Goal: Task Accomplishment & Management: Complete application form

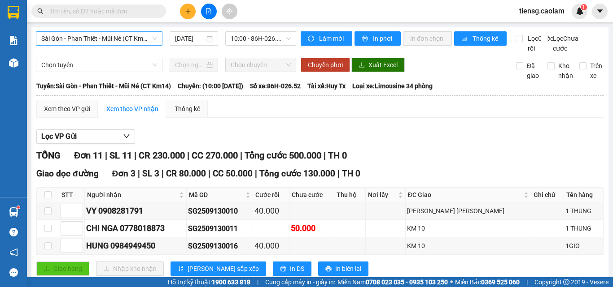
drag, startPoint x: 104, startPoint y: 37, endPoint x: 107, endPoint y: 41, distance: 4.8
click at [104, 37] on span "Sài Gòn - Phan Thiết - Mũi Né (CT Km14)" at bounding box center [99, 38] width 116 height 13
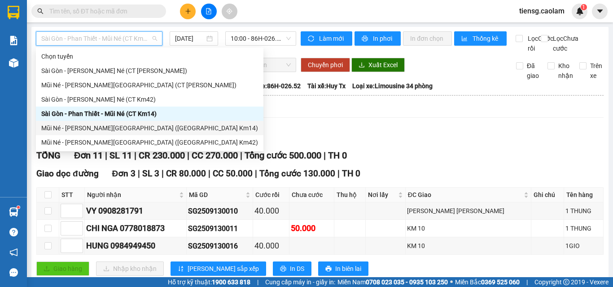
click at [134, 129] on div "Mũi Né - [PERSON_NAME][GEOGRAPHIC_DATA] ([GEOGRAPHIC_DATA] Km14)" at bounding box center [149, 128] width 217 height 10
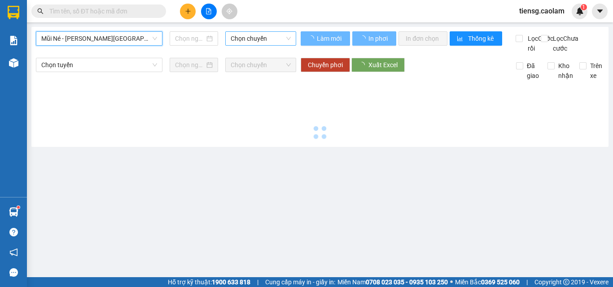
click at [259, 37] on span "Chọn chuyến" at bounding box center [261, 38] width 60 height 13
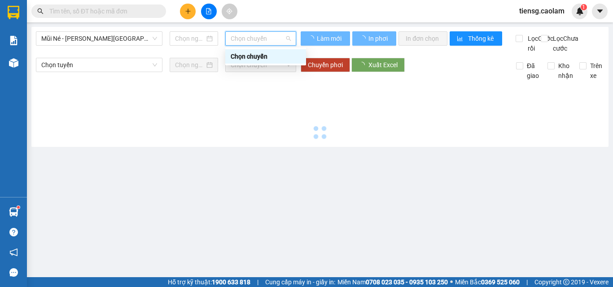
type input "[DATE]"
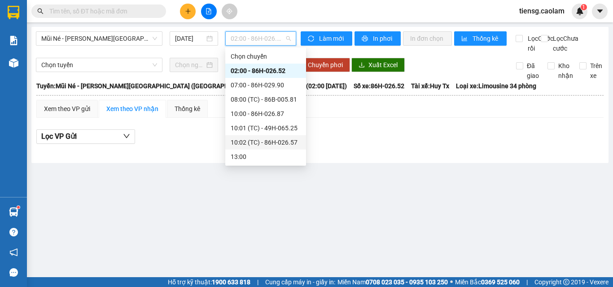
drag, startPoint x: 256, startPoint y: 112, endPoint x: 215, endPoint y: 149, distance: 55.2
click at [218, 151] on body "Kết quả [PERSON_NAME] ( 0 ) Bộ lọc No Data tiensg.caolam 1 [PERSON_NAME] [PERSO…" at bounding box center [306, 143] width 613 height 287
click at [261, 80] on div "07:00 - 86H-029.90" at bounding box center [266, 85] width 70 height 10
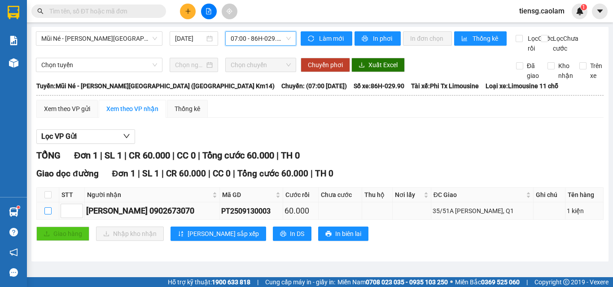
click at [48, 215] on input "checkbox" at bounding box center [47, 211] width 7 height 7
checkbox input "true"
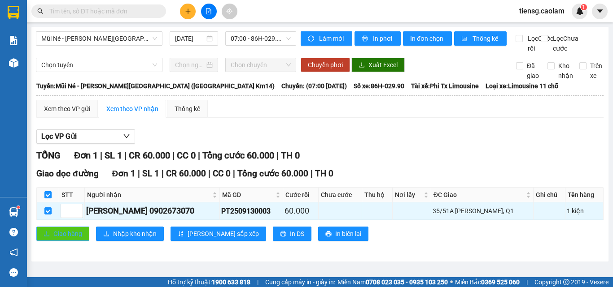
click at [72, 239] on span "Giao hàng" at bounding box center [67, 234] width 29 height 10
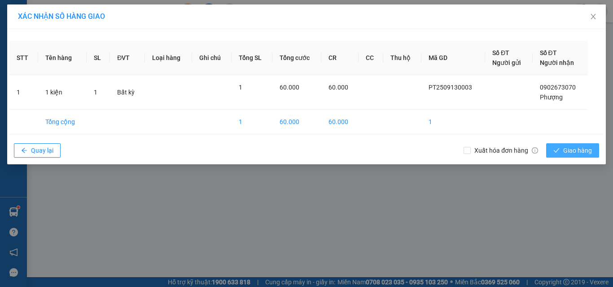
click at [567, 149] on span "Giao hàng" at bounding box center [577, 151] width 29 height 10
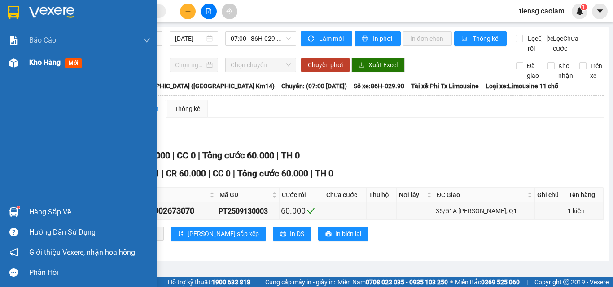
click at [37, 67] on div "Kho hàng mới" at bounding box center [57, 62] width 56 height 11
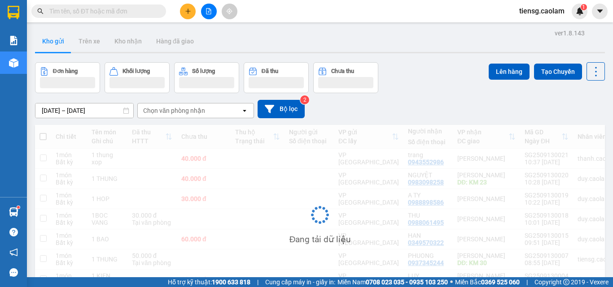
scroll to position [41, 0]
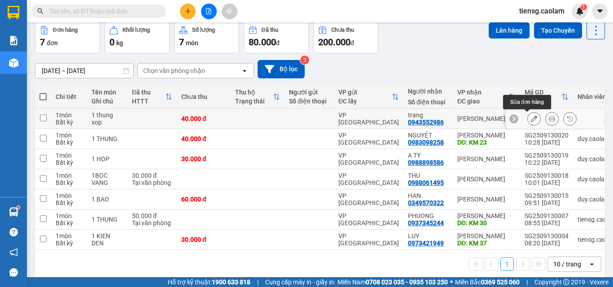
click at [530, 118] on button at bounding box center [533, 119] width 13 height 16
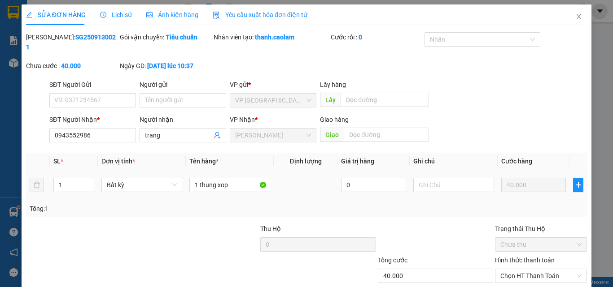
type input "0943552986"
type input "40.000"
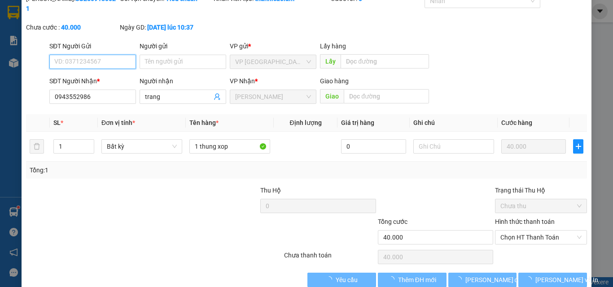
scroll to position [46, 0]
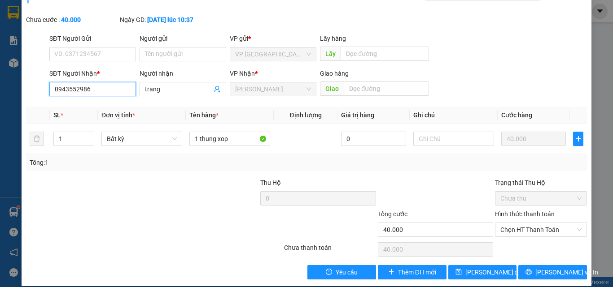
drag, startPoint x: 105, startPoint y: 82, endPoint x: 41, endPoint y: 87, distance: 64.3
click at [41, 87] on div "SĐT Người [PERSON_NAME] * 0943552986 0943552986 Người [PERSON_NAME] [PERSON_NAM…" at bounding box center [306, 84] width 562 height 31
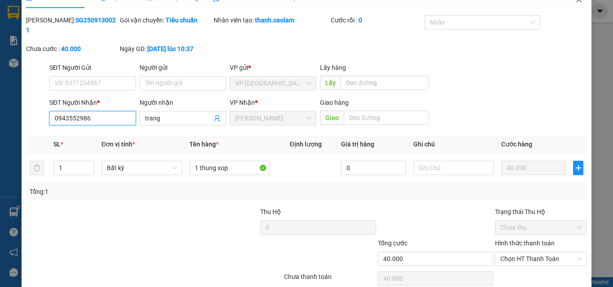
scroll to position [0, 0]
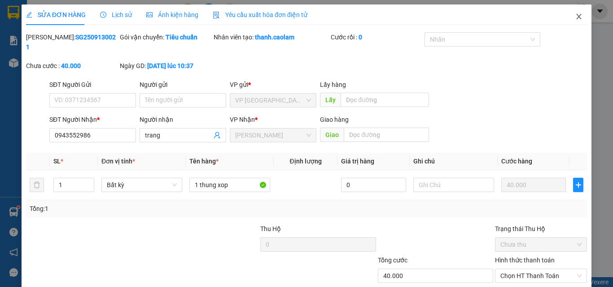
click at [575, 15] on icon "close" at bounding box center [578, 16] width 7 height 7
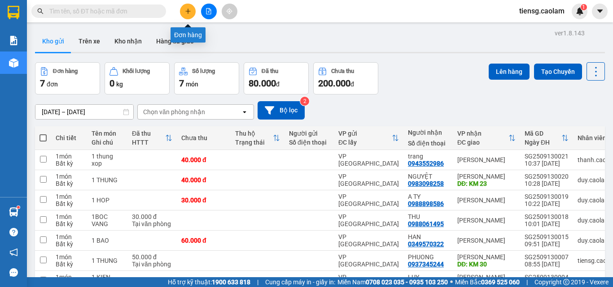
click at [193, 9] on button at bounding box center [188, 12] width 16 height 16
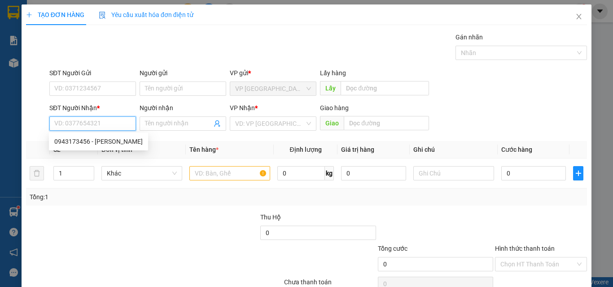
paste input "0943552986"
type input "0943552986"
click at [110, 122] on input "0943552986" at bounding box center [92, 124] width 87 height 14
click at [91, 142] on div "0943552986 - trang" at bounding box center [91, 142] width 75 height 10
type input "trang"
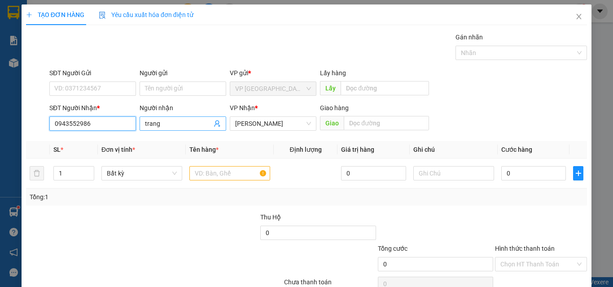
type input "0943552986"
drag, startPoint x: 171, startPoint y: 123, endPoint x: 79, endPoint y: 123, distance: 92.4
click at [80, 123] on div "SĐT Người [PERSON_NAME] * 0943552986 0943552986 Người [PERSON_NAME] [PERSON_NAM…" at bounding box center [318, 118] width 541 height 31
type input "CHI TRANG"
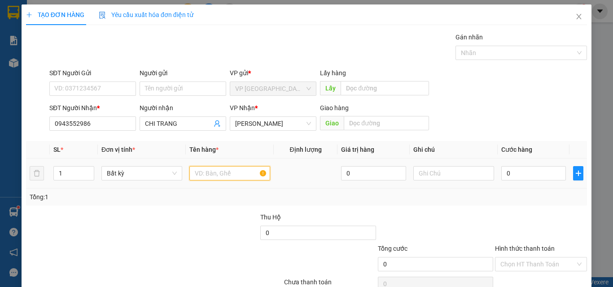
click at [212, 176] on input "text" at bounding box center [229, 173] width 81 height 14
type input "1 THUNG XOP"
click at [527, 173] on input "0" at bounding box center [533, 173] width 65 height 14
type input "5"
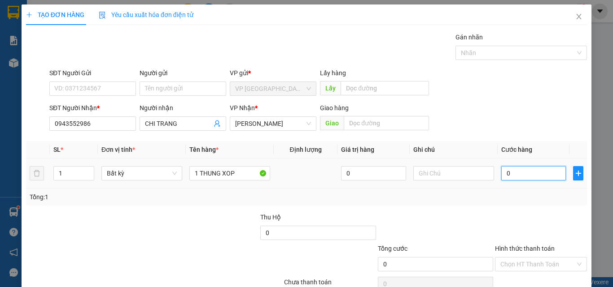
type input "5"
type input "50"
type input "500"
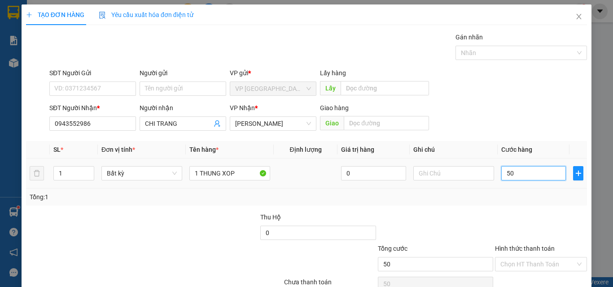
type input "500"
type input "5.000"
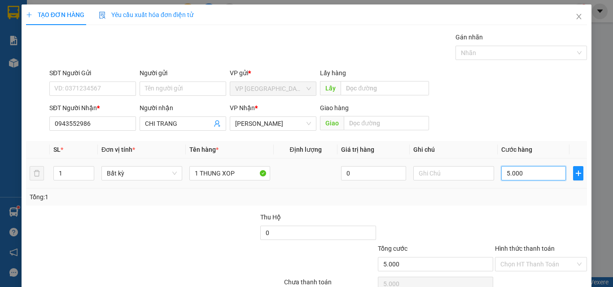
type input "50.000"
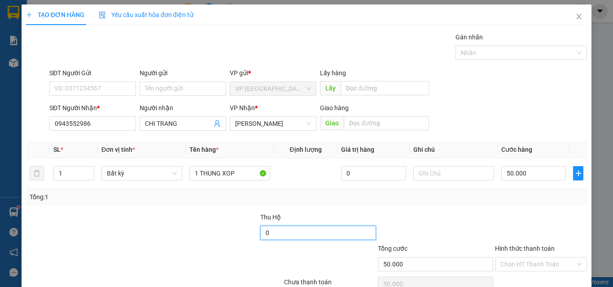
click at [287, 235] on input "0" at bounding box center [317, 233] width 115 height 14
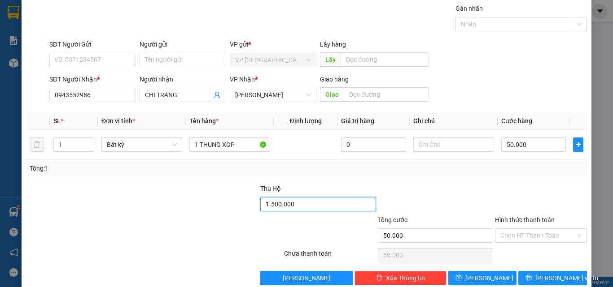
scroll to position [44, 0]
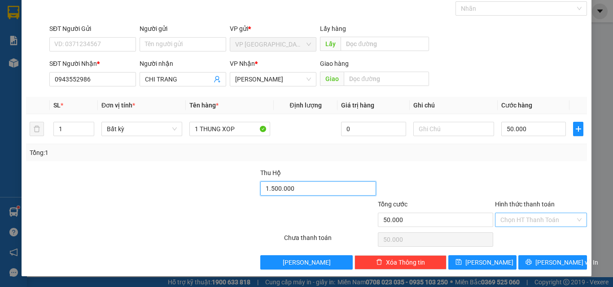
type input "1.500.000"
click at [513, 224] on input "Hình thức thanh toán" at bounding box center [537, 219] width 75 height 13
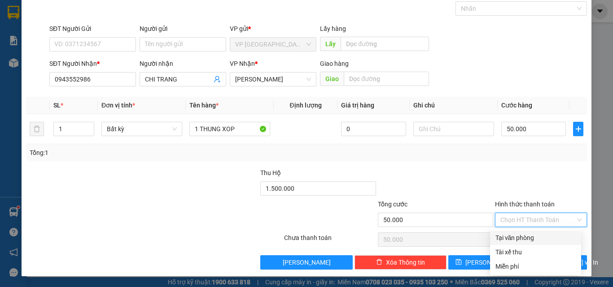
drag, startPoint x: 513, startPoint y: 239, endPoint x: 512, endPoint y: 231, distance: 8.1
click at [513, 239] on div "Tại văn phòng" at bounding box center [535, 238] width 80 height 10
type input "0"
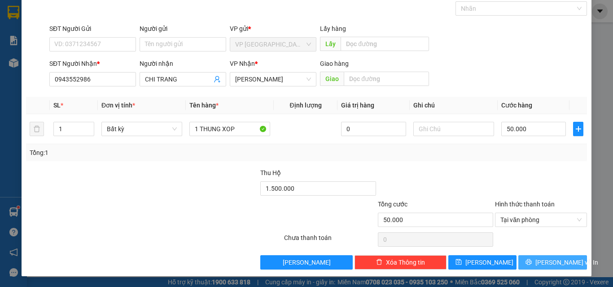
click at [537, 262] on button "[PERSON_NAME] và In" at bounding box center [552, 263] width 69 height 14
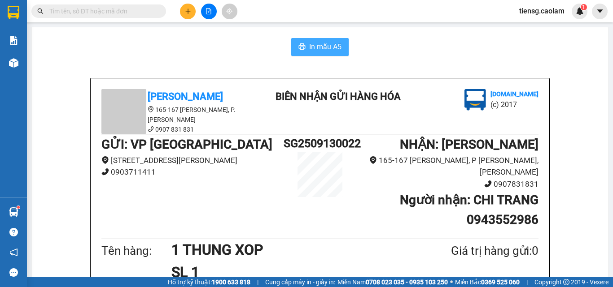
click at [322, 52] on button "In mẫu A5" at bounding box center [319, 47] width 57 height 18
click at [310, 161] on div "GỬI : VP [GEOGRAPHIC_DATA] [STREET_ADDRESS][PERSON_NAME] 0903711411 SG250913002…" at bounding box center [319, 185] width 437 height 101
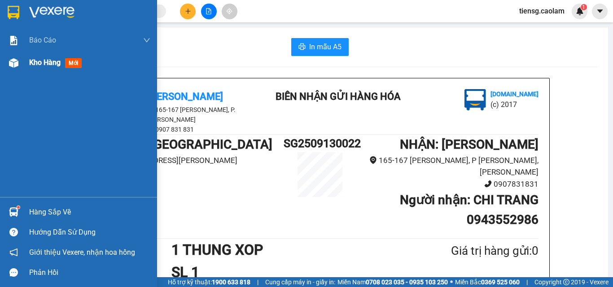
click at [50, 64] on span "Kho hàng" at bounding box center [44, 62] width 31 height 9
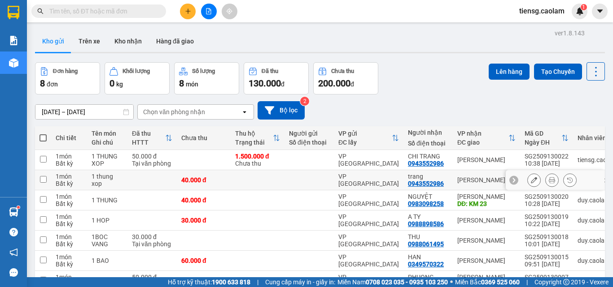
click at [531, 183] on icon at bounding box center [534, 180] width 6 height 6
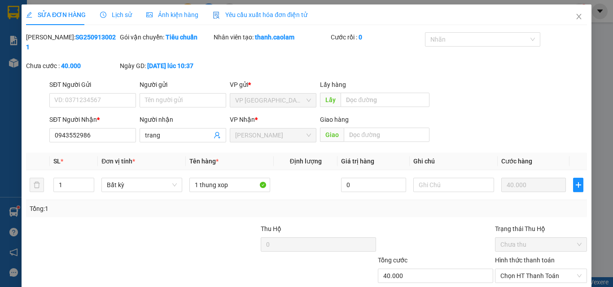
type input "0943552986"
type input "40.000"
click at [428, 178] on input "text" at bounding box center [453, 185] width 81 height 14
type input "HUY"
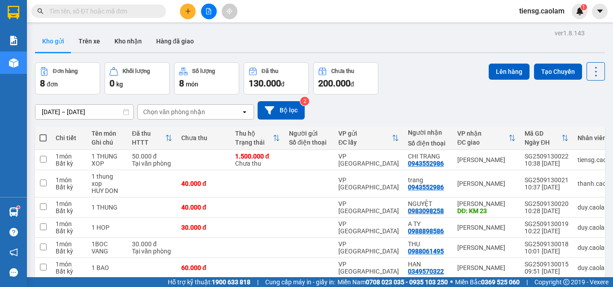
click at [201, 9] on button at bounding box center [209, 12] width 16 height 16
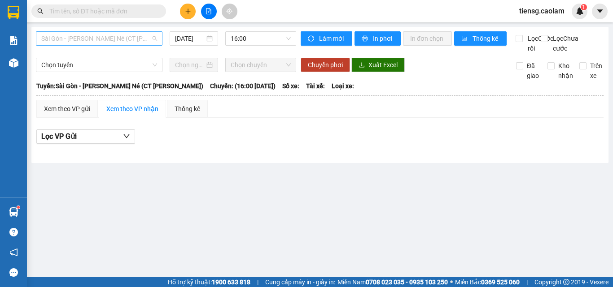
click at [120, 41] on span "Sài Gòn - [PERSON_NAME] Né (CT [PERSON_NAME])" at bounding box center [99, 38] width 116 height 13
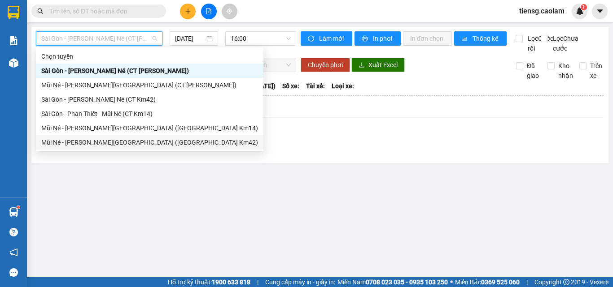
click at [127, 135] on div "Mũi Né - [PERSON_NAME][GEOGRAPHIC_DATA] ([GEOGRAPHIC_DATA] Km42)" at bounding box center [149, 142] width 227 height 14
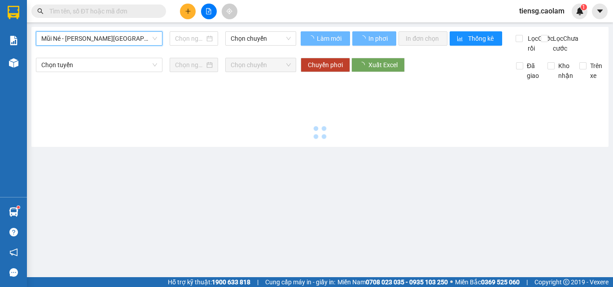
type input "[DATE]"
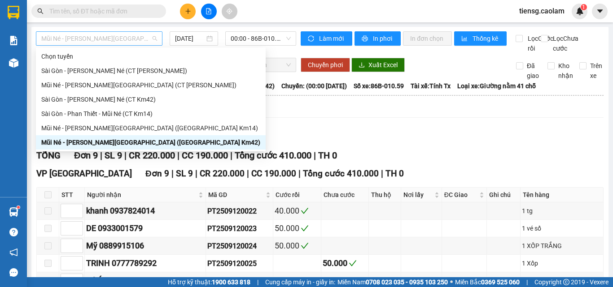
click at [143, 35] on span "Mũi Né - [PERSON_NAME][GEOGRAPHIC_DATA] ([GEOGRAPHIC_DATA] Km42)" at bounding box center [99, 38] width 116 height 13
click at [144, 130] on div "Mũi Né - [PERSON_NAME][GEOGRAPHIC_DATA] ([GEOGRAPHIC_DATA] Km14)" at bounding box center [150, 128] width 219 height 10
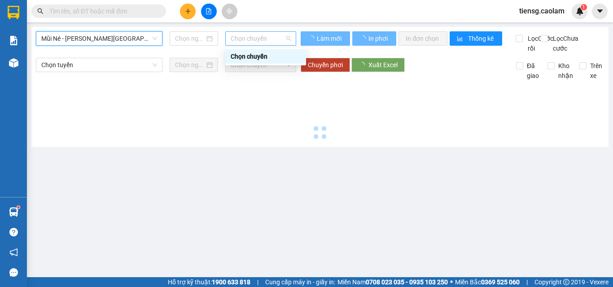
click at [254, 36] on span "Chọn chuyến" at bounding box center [261, 38] width 60 height 13
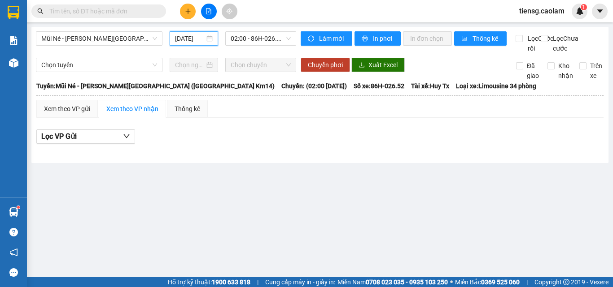
click at [185, 37] on input "[DATE]" at bounding box center [190, 39] width 30 height 10
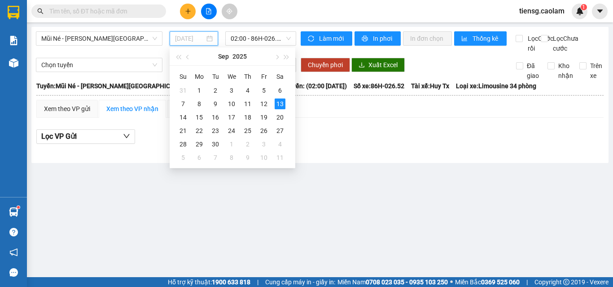
click at [262, 104] on div "12" at bounding box center [263, 104] width 11 height 11
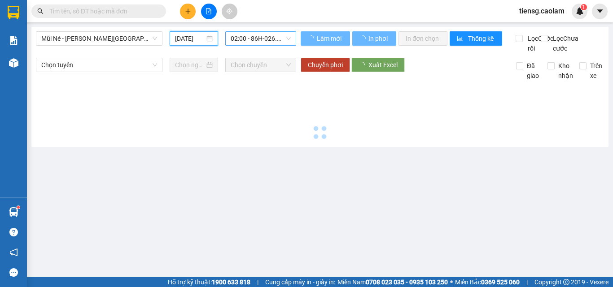
type input "[DATE]"
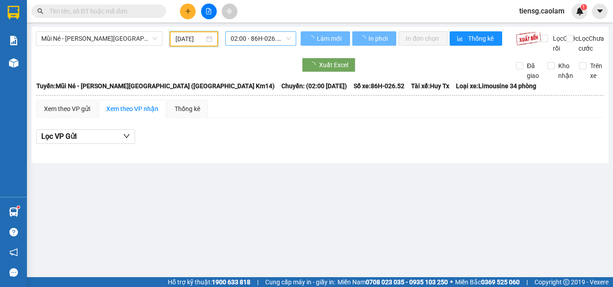
click at [267, 37] on span "02:00 - 86H-026.52" at bounding box center [261, 38] width 60 height 13
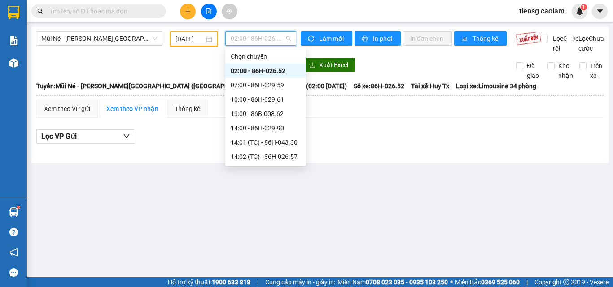
click at [254, 224] on div "17:00 - 86H-026.52" at bounding box center [266, 229] width 70 height 10
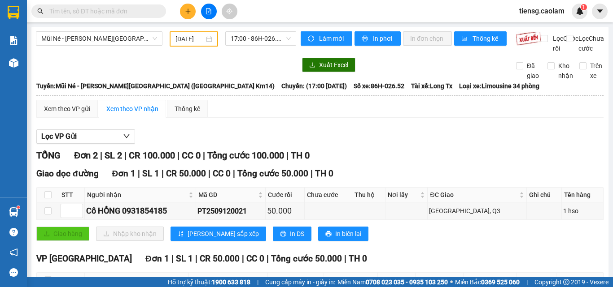
drag, startPoint x: 198, startPoint y: 8, endPoint x: 192, endPoint y: 13, distance: 7.9
click at [196, 8] on div at bounding box center [208, 12] width 67 height 16
click at [192, 13] on button at bounding box center [188, 12] width 16 height 16
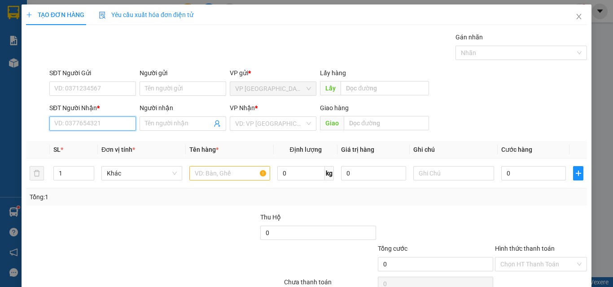
click at [94, 121] on input "SĐT Người Nhận *" at bounding box center [92, 124] width 87 height 14
drag, startPoint x: 75, startPoint y: 148, endPoint x: 78, endPoint y: 139, distance: 9.5
click at [75, 148] on div "0989966365 - THU" at bounding box center [92, 142] width 86 height 14
type input "0989966365"
type input "THU"
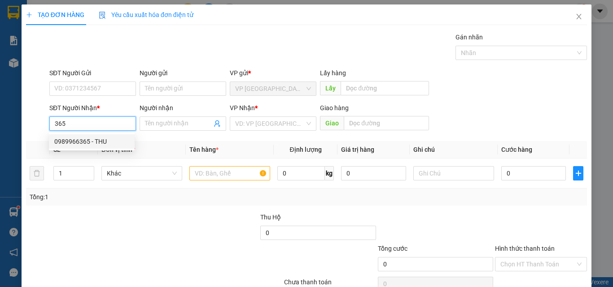
type input "KM 6"
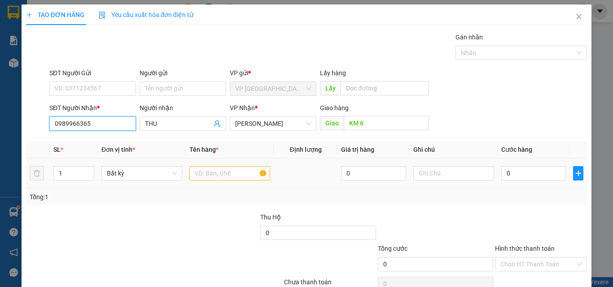
type input "0989966365"
click at [221, 169] on input "text" at bounding box center [229, 173] width 81 height 14
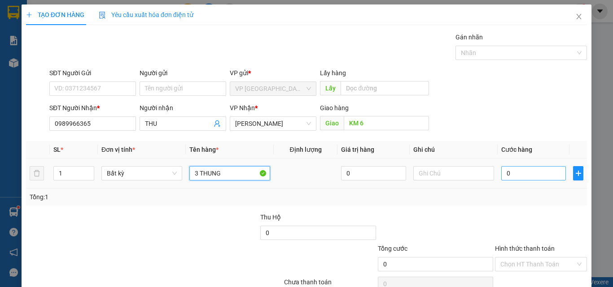
type input "3 THUNG"
click at [525, 173] on input "0" at bounding box center [533, 173] width 65 height 14
type input "1"
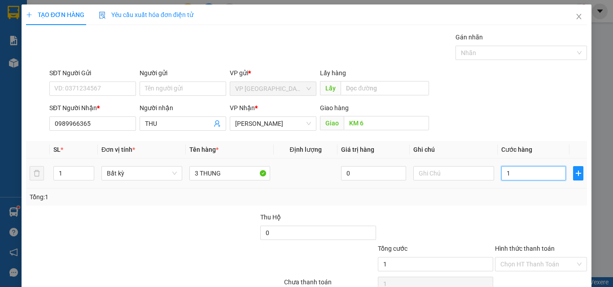
type input "12"
type input "120"
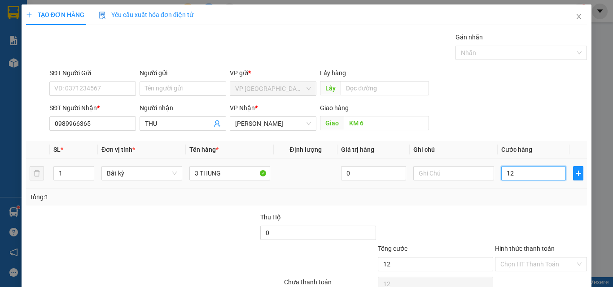
type input "120"
type input "1.200"
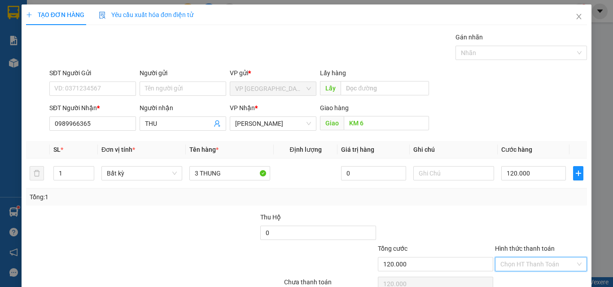
drag, startPoint x: 540, startPoint y: 221, endPoint x: 531, endPoint y: 173, distance: 48.8
click at [540, 258] on input "Hình thức thanh toán" at bounding box center [537, 264] width 75 height 13
click at [523, 278] on div "Tại văn phòng" at bounding box center [535, 283] width 80 height 10
drag, startPoint x: 540, startPoint y: 260, endPoint x: 528, endPoint y: 263, distance: 11.6
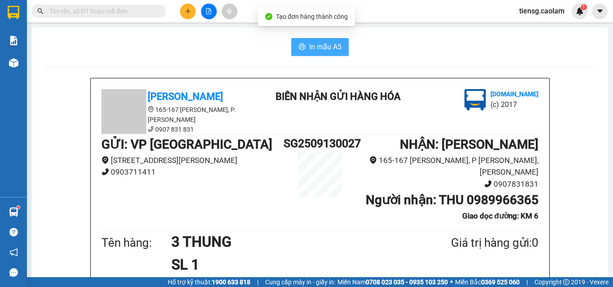
click at [312, 50] on span "In mẫu A5" at bounding box center [325, 46] width 32 height 11
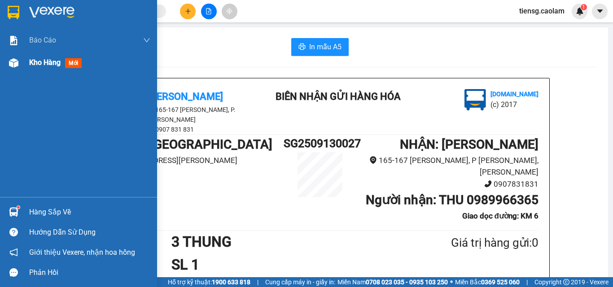
click at [51, 57] on div "Kho hàng mới" at bounding box center [57, 62] width 56 height 11
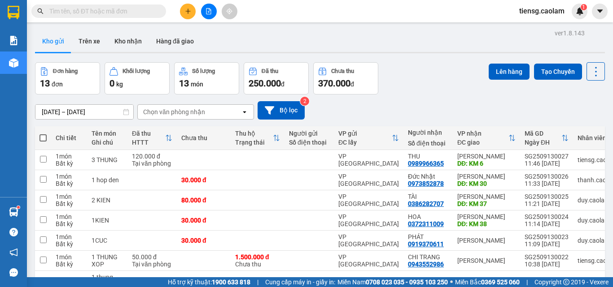
click at [46, 139] on span at bounding box center [42, 138] width 7 height 7
click at [43, 134] on input "checkbox" at bounding box center [43, 134] width 0 height 0
checkbox input "true"
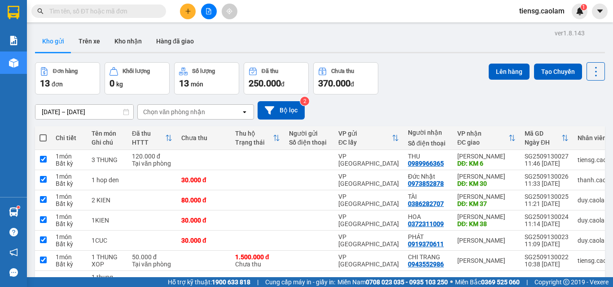
checkbox input "true"
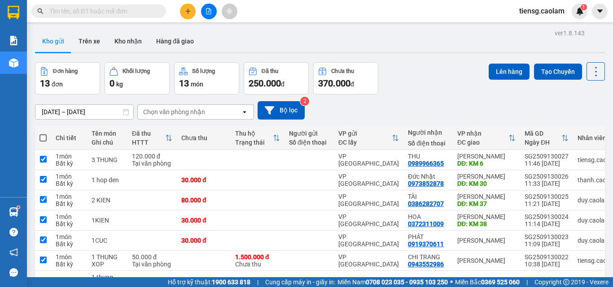
checkbox input "true"
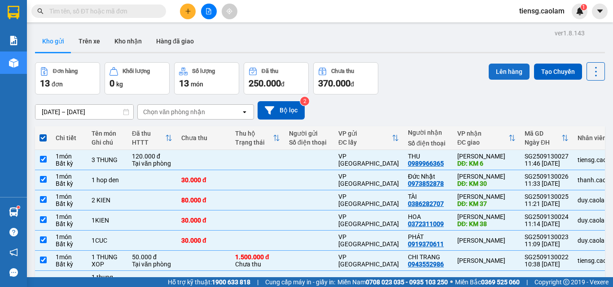
click at [496, 66] on button "Lên hàng" at bounding box center [508, 72] width 41 height 16
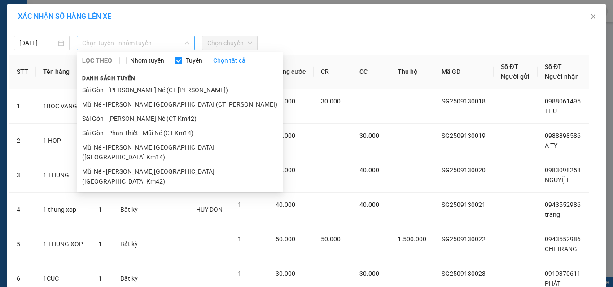
click at [136, 48] on span "Chọn tuyến - nhóm tuyến" at bounding box center [135, 42] width 107 height 13
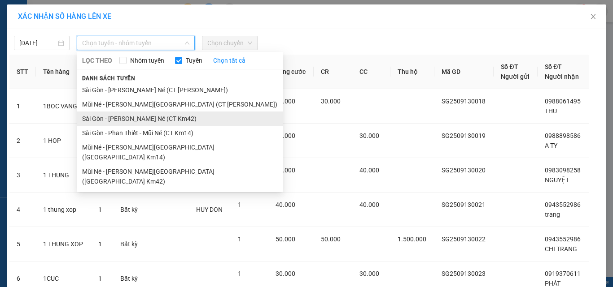
click at [168, 125] on li "Sài Gòn - [PERSON_NAME] Né (CT Km42)" at bounding box center [180, 119] width 206 height 14
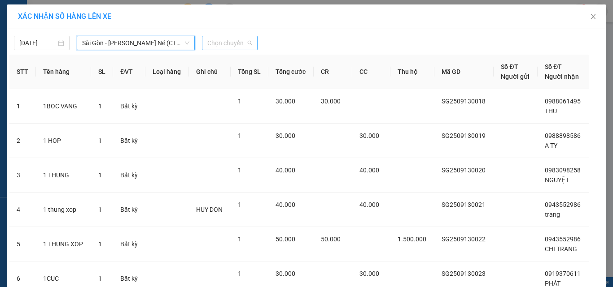
click at [220, 39] on span "Chọn chuyến" at bounding box center [229, 42] width 45 height 13
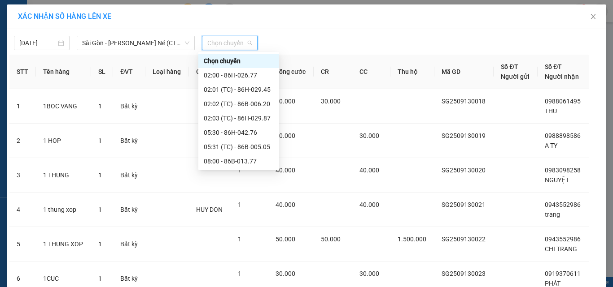
click at [243, 228] on div "12:00 - 86B-010.92" at bounding box center [239, 233] width 70 height 10
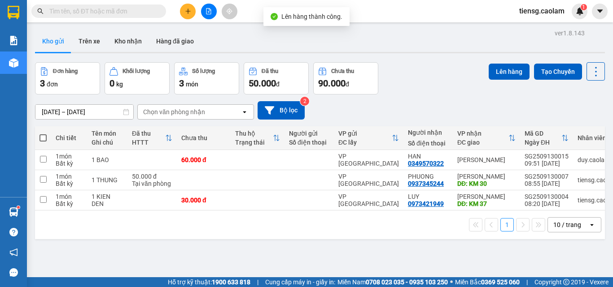
click at [44, 139] on span at bounding box center [42, 138] width 7 height 7
click at [43, 134] on input "checkbox" at bounding box center [43, 134] width 0 height 0
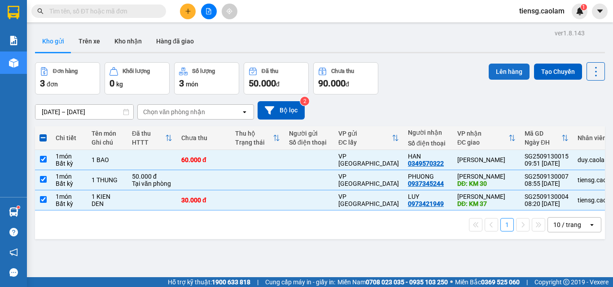
click at [492, 76] on button "Lên hàng" at bounding box center [508, 72] width 41 height 16
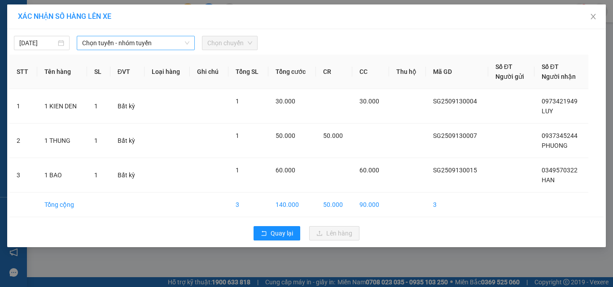
click at [127, 46] on span "Chọn tuyến - nhóm tuyến" at bounding box center [135, 42] width 107 height 13
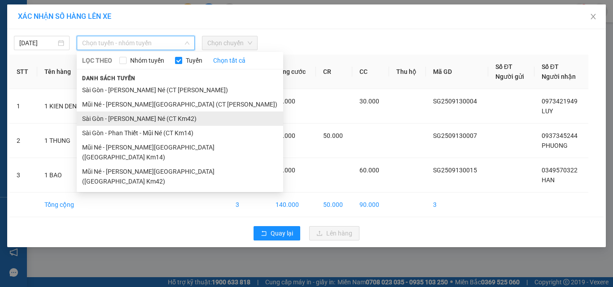
click at [146, 112] on li "Sài Gòn - [PERSON_NAME] Né (CT Km42)" at bounding box center [180, 119] width 206 height 14
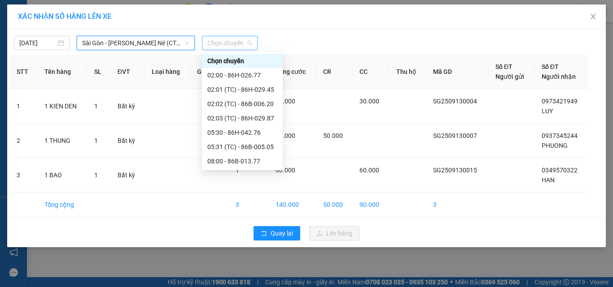
click at [241, 39] on span "Chọn chuyến" at bounding box center [229, 42] width 45 height 13
click at [243, 228] on div "12:00 - 86B-010.92" at bounding box center [242, 233] width 70 height 10
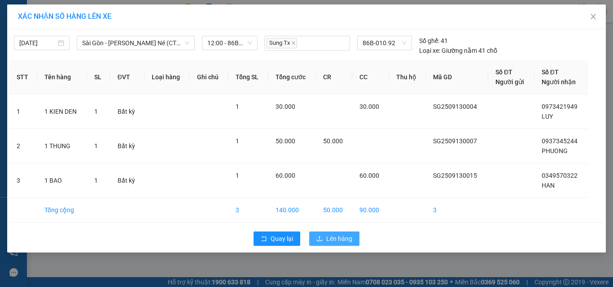
click at [331, 240] on span "Lên hàng" at bounding box center [339, 239] width 26 height 10
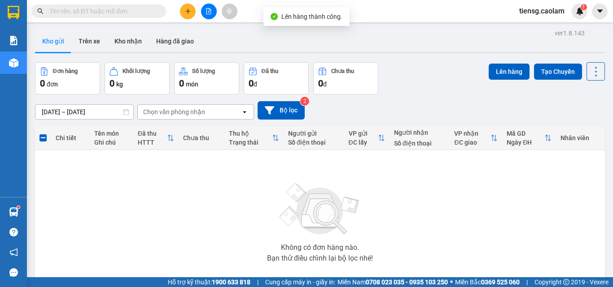
click at [207, 10] on icon "file-add" at bounding box center [208, 11] width 6 height 6
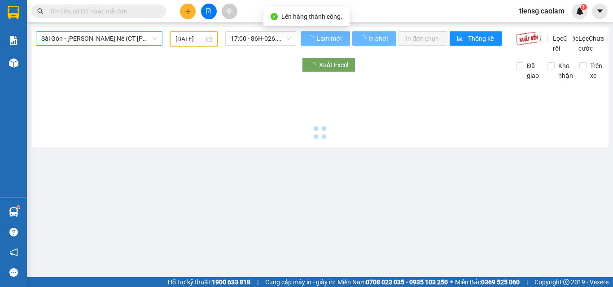
type input "[DATE]"
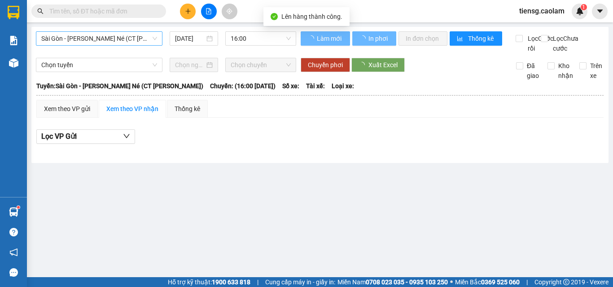
click at [135, 37] on span "Sài Gòn - [PERSON_NAME] Né (CT [PERSON_NAME])" at bounding box center [99, 38] width 116 height 13
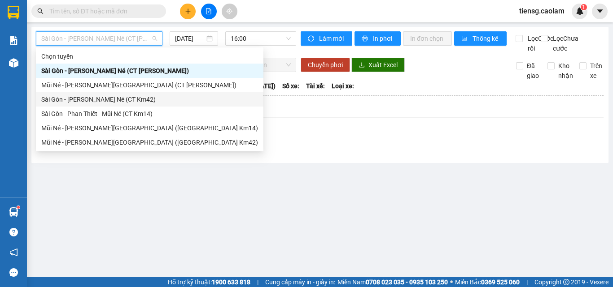
click at [135, 98] on div "Sài Gòn - [PERSON_NAME] Né (CT Km42)" at bounding box center [149, 100] width 217 height 10
type input "[DATE]"
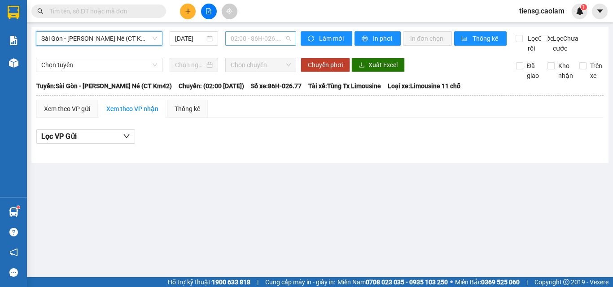
click at [250, 37] on span "02:00 - 86H-026.77" at bounding box center [261, 38] width 60 height 13
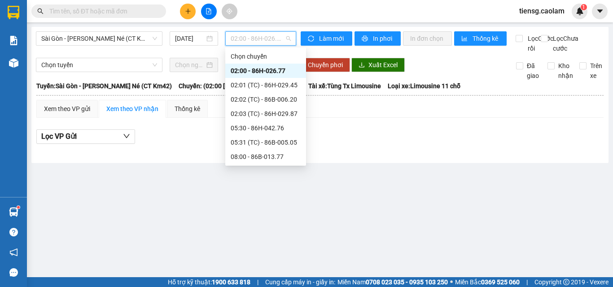
click at [261, 224] on div "12:00 - 86B-010.92" at bounding box center [266, 229] width 70 height 10
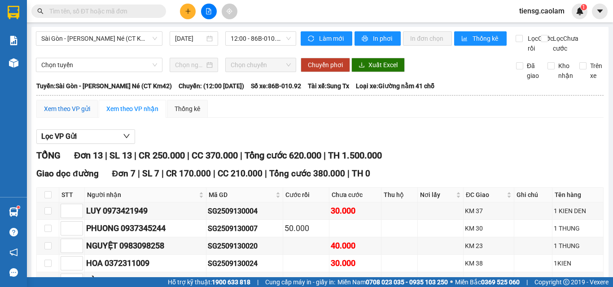
click at [73, 104] on div "Xem theo VP gửi" at bounding box center [67, 109] width 46 height 10
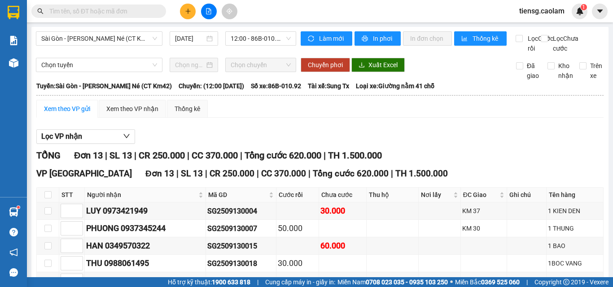
checkbox input "true"
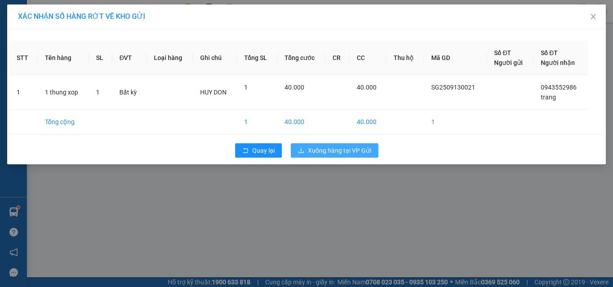
click at [343, 154] on span "Xuống hàng tại VP Gửi" at bounding box center [339, 151] width 63 height 10
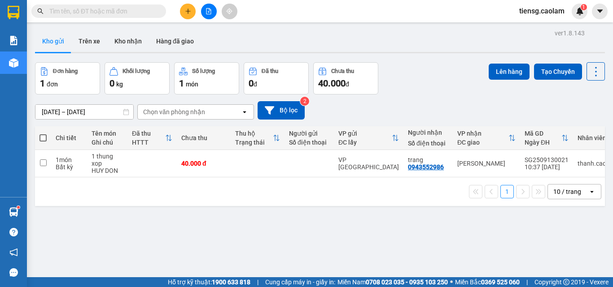
click at [209, 10] on icon "file-add" at bounding box center [208, 11] width 6 height 6
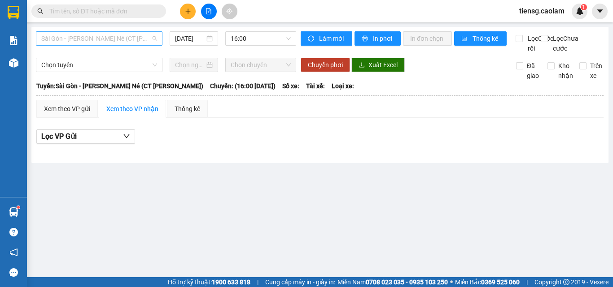
click at [126, 38] on span "Sài Gòn - [PERSON_NAME] Né (CT [PERSON_NAME])" at bounding box center [99, 38] width 116 height 13
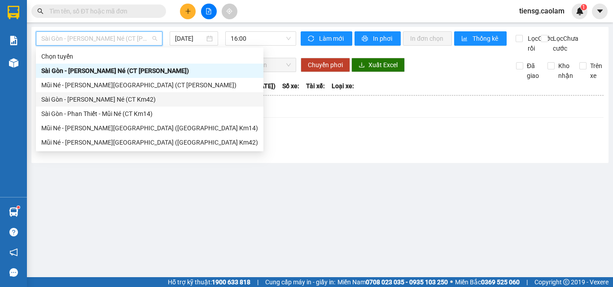
click at [135, 97] on div "Sài Gòn - [PERSON_NAME] Né (CT Km42)" at bounding box center [149, 100] width 217 height 10
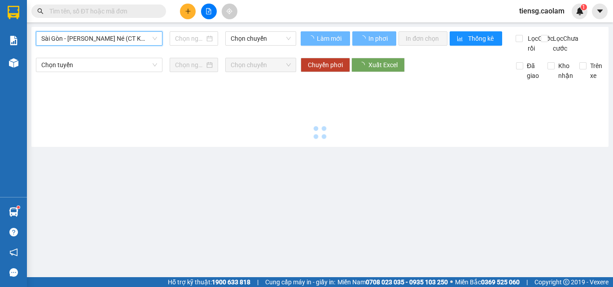
type input "[DATE]"
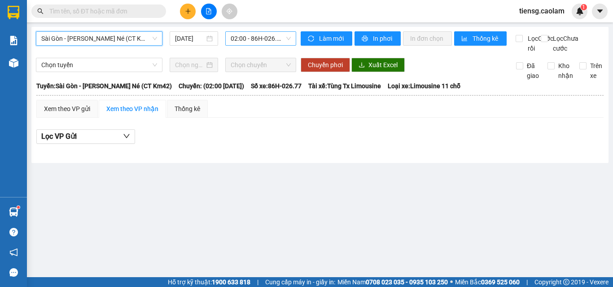
click at [261, 35] on span "02:00 - 86H-026.77" at bounding box center [261, 38] width 60 height 13
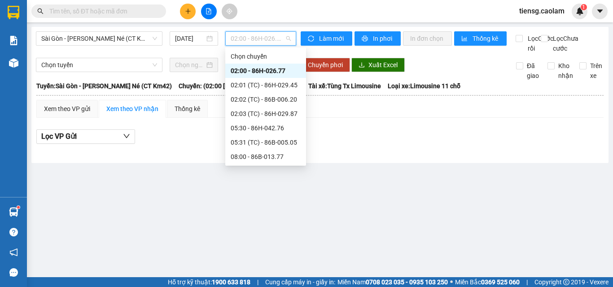
click at [257, 224] on div "12:00 - 86B-010.92" at bounding box center [266, 229] width 70 height 10
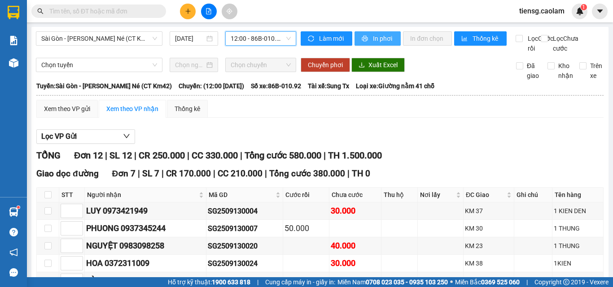
click at [394, 40] on button "In phơi" at bounding box center [377, 38] width 46 height 14
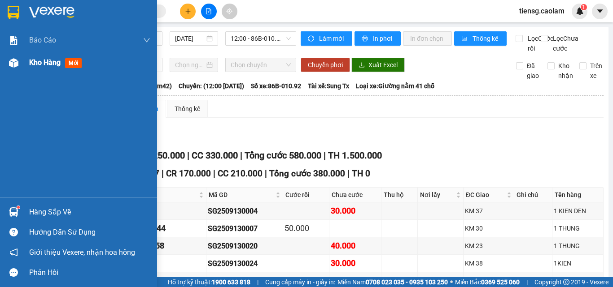
click at [28, 63] on div "Kho hàng mới" at bounding box center [78, 63] width 157 height 22
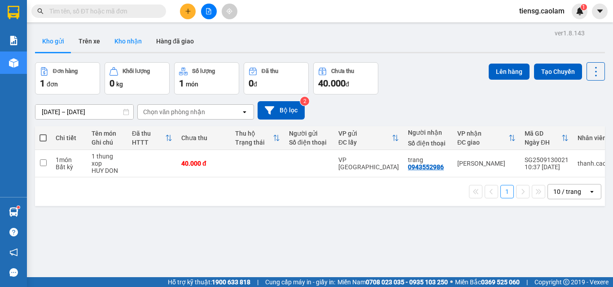
click at [129, 46] on button "Kho nhận" at bounding box center [128, 41] width 42 height 22
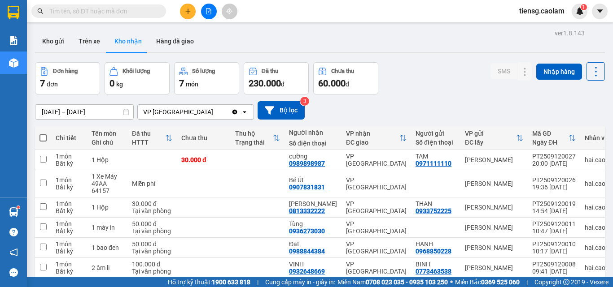
click at [206, 14] on icon "file-add" at bounding box center [208, 11] width 5 height 6
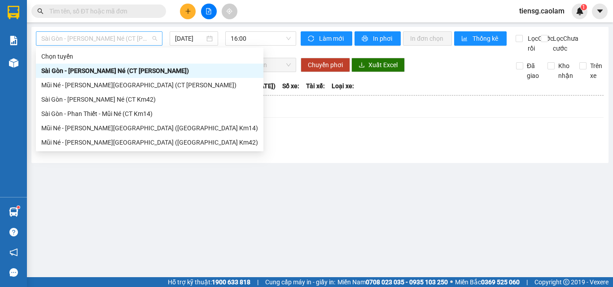
click at [143, 35] on span "Sài Gòn - [PERSON_NAME] Né (CT [PERSON_NAME])" at bounding box center [99, 38] width 116 height 13
click at [135, 142] on div "Mũi Né - [PERSON_NAME][GEOGRAPHIC_DATA] ([GEOGRAPHIC_DATA] Km42)" at bounding box center [149, 143] width 217 height 10
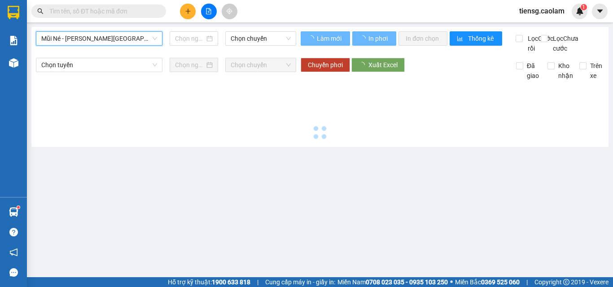
type input "[DATE]"
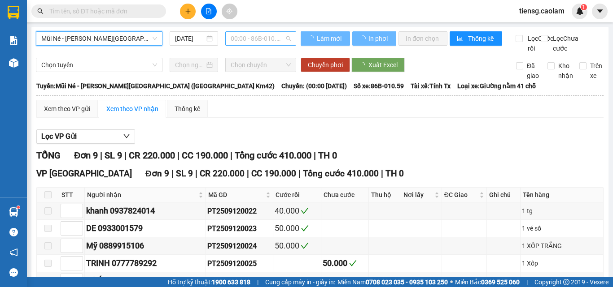
click at [252, 35] on span "00:00 - 86B-010.59" at bounding box center [261, 38] width 60 height 13
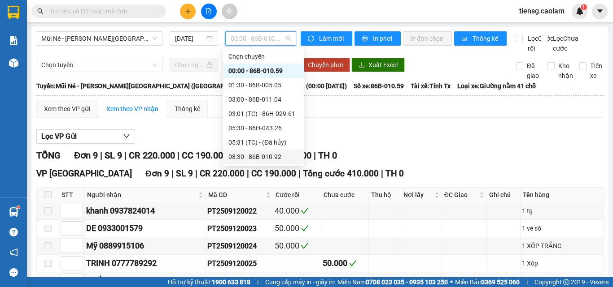
click at [263, 152] on div "08:30 - 86B-010.92" at bounding box center [263, 157] width 70 height 10
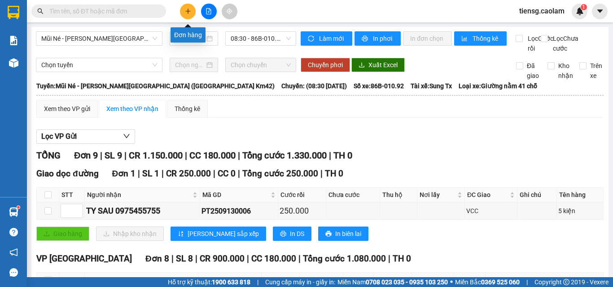
click at [185, 17] on button at bounding box center [188, 12] width 16 height 16
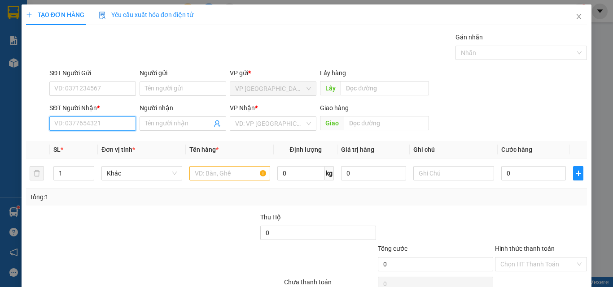
click at [91, 120] on input "SĐT Người Nhận *" at bounding box center [92, 124] width 87 height 14
click at [83, 139] on div "0987526326 - NAM" at bounding box center [91, 142] width 75 height 10
type input "0987526326"
type input "NAM"
type input "KM 30"
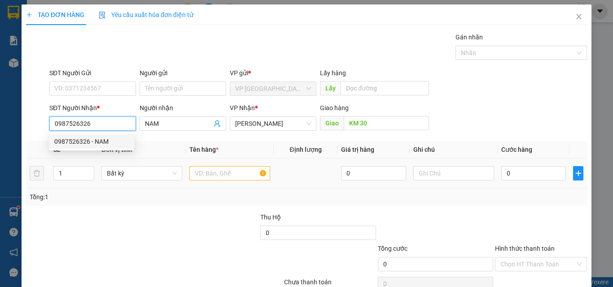
type input "0987526326"
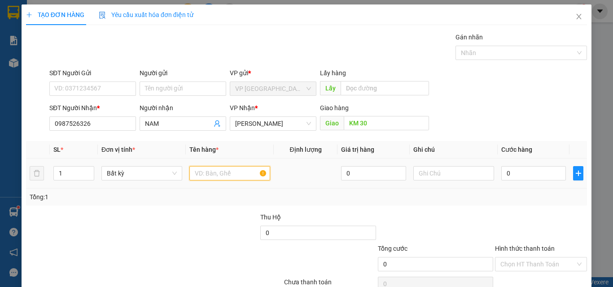
click at [215, 179] on input "text" at bounding box center [229, 173] width 81 height 14
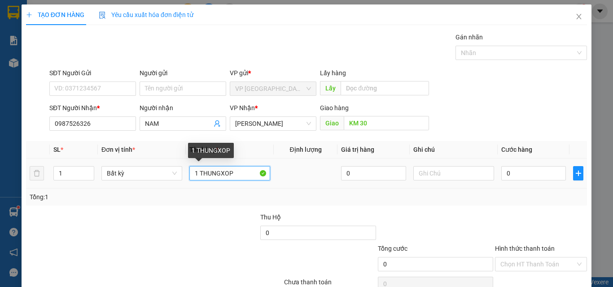
click at [219, 173] on input "1 THUNGXOP" at bounding box center [229, 173] width 81 height 14
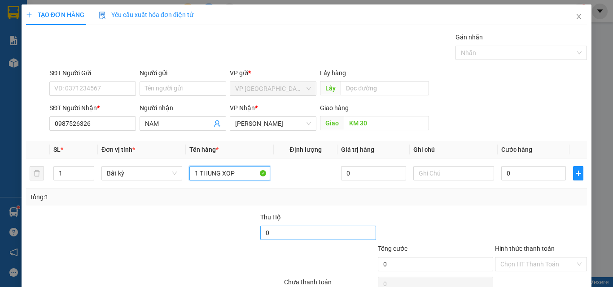
type input "1 THUNG XOP"
type input "1.930.000"
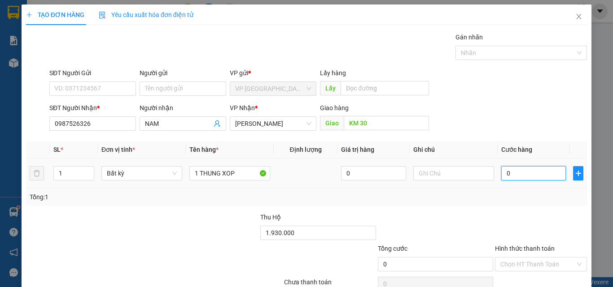
click at [514, 171] on input "0" at bounding box center [533, 173] width 65 height 14
type input "5"
type input "50"
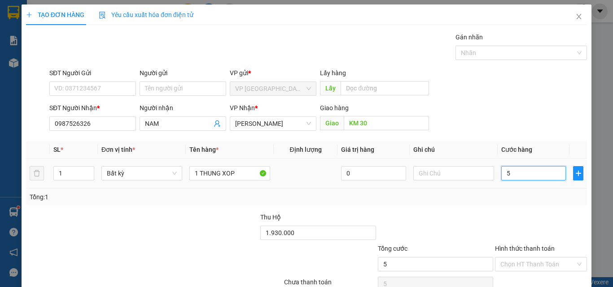
type input "50"
type input "500"
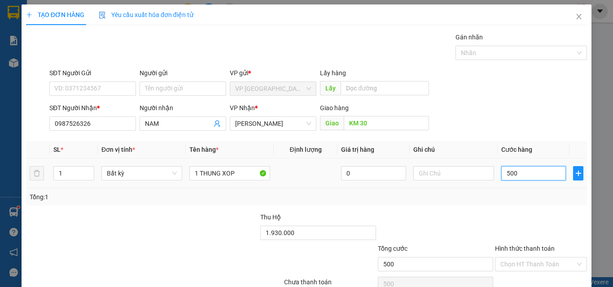
type input "5.000"
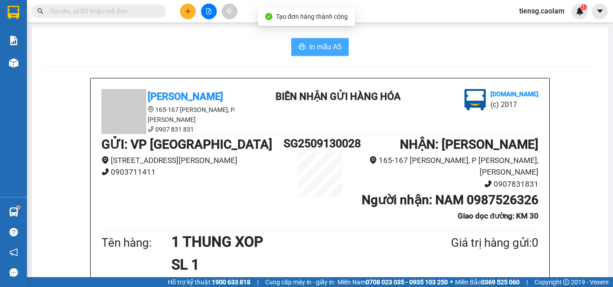
click at [304, 47] on button "In mẫu A5" at bounding box center [319, 47] width 57 height 18
